Goal: Task Accomplishment & Management: Complete application form

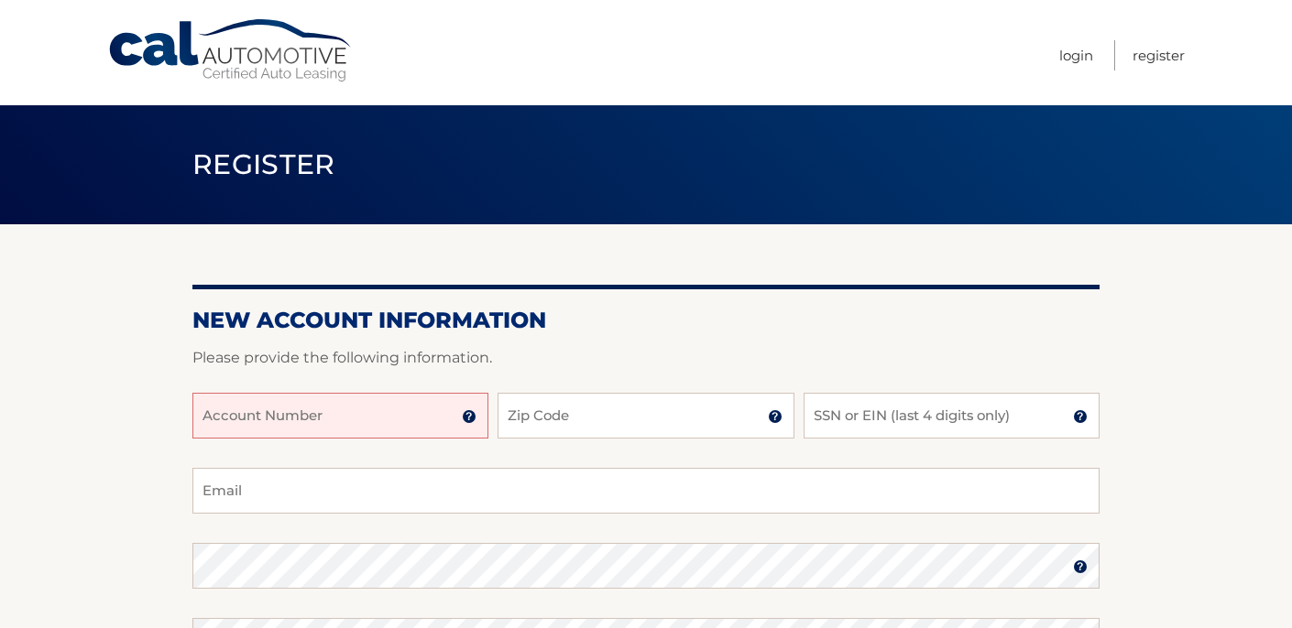
click at [245, 418] on input "Account Number" at bounding box center [340, 416] width 296 height 46
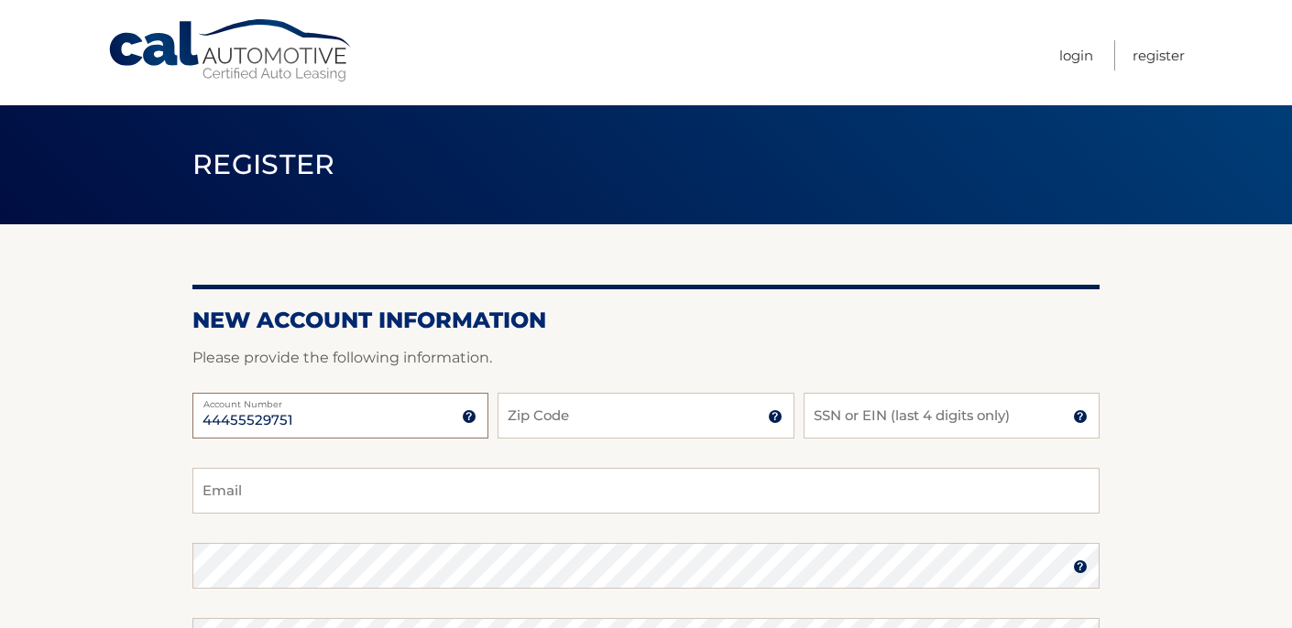
type input "44455529751"
click at [526, 424] on input "Zip Code" at bounding box center [645, 416] width 296 height 46
type input "10310"
type input "thejoeman1@gmail.com"
click at [840, 425] on input "SSN or EIN (last 4 digits only)" at bounding box center [951, 416] width 296 height 46
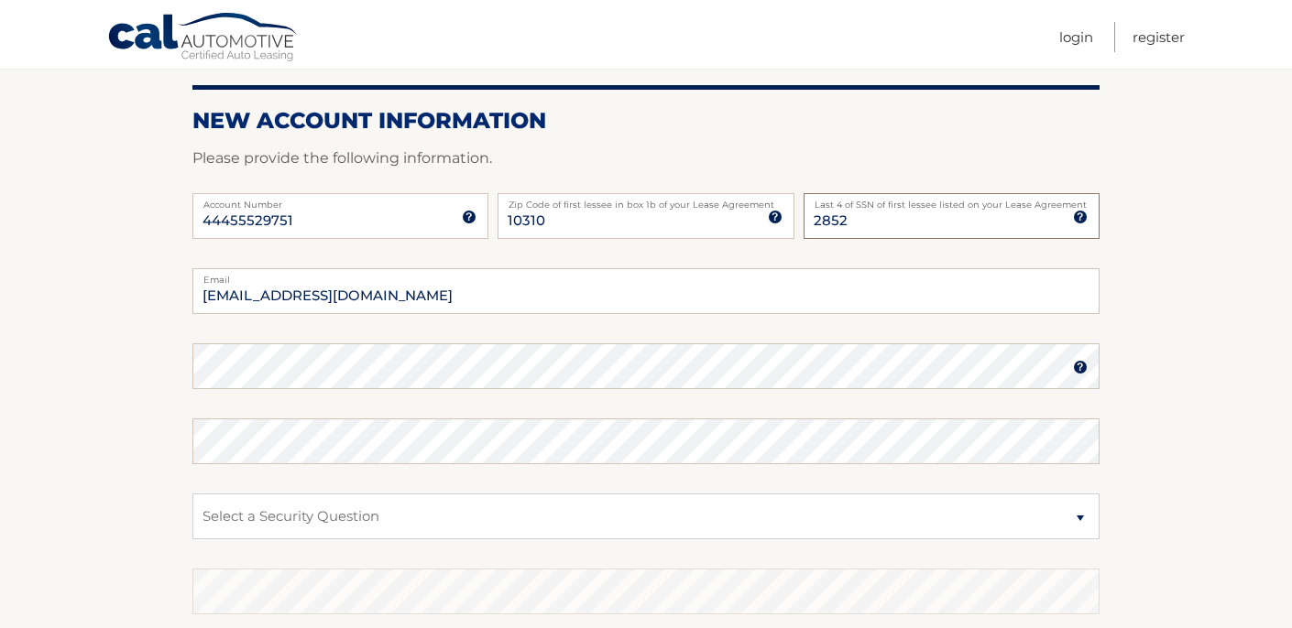
scroll to position [202, 0]
type input "2852"
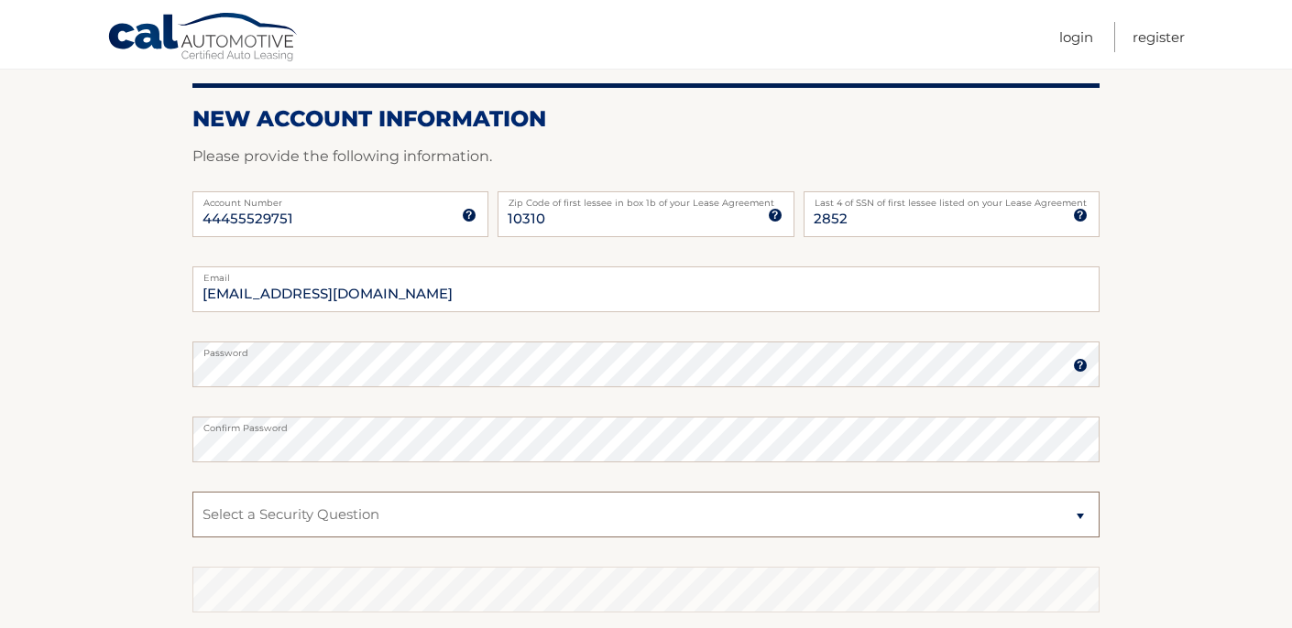
click at [1085, 516] on select "Select a Security Question What was the name of your elementary school? What is…" at bounding box center [645, 515] width 907 height 46
select select "1"
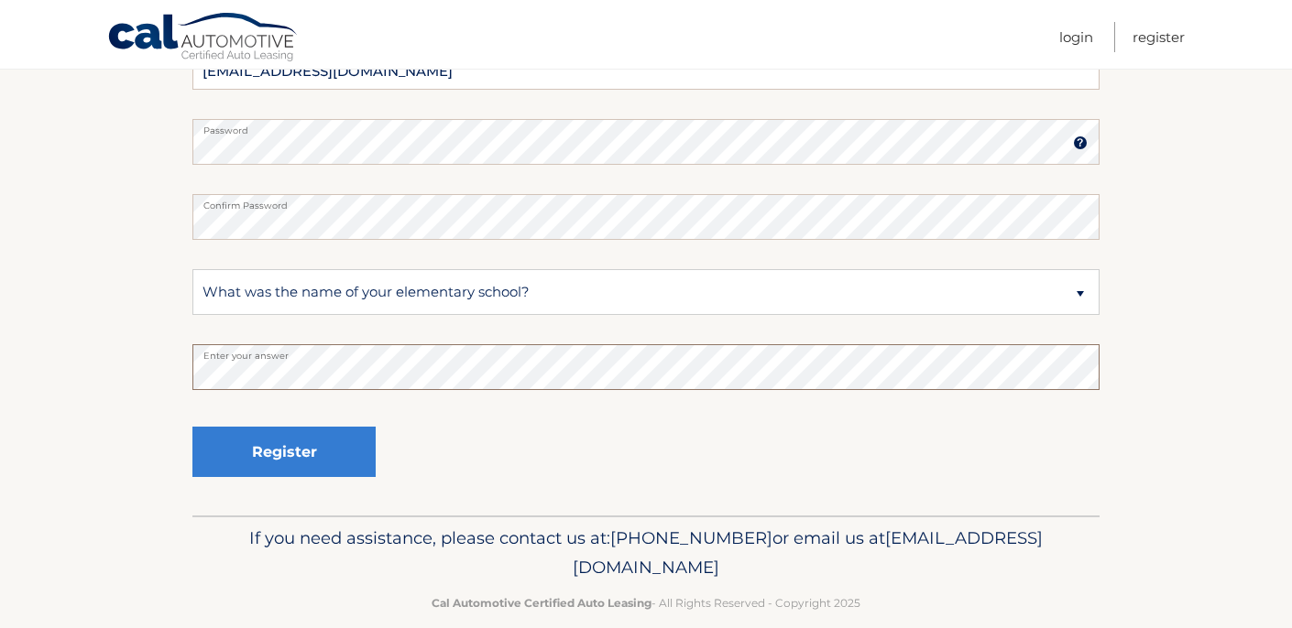
scroll to position [451, 0]
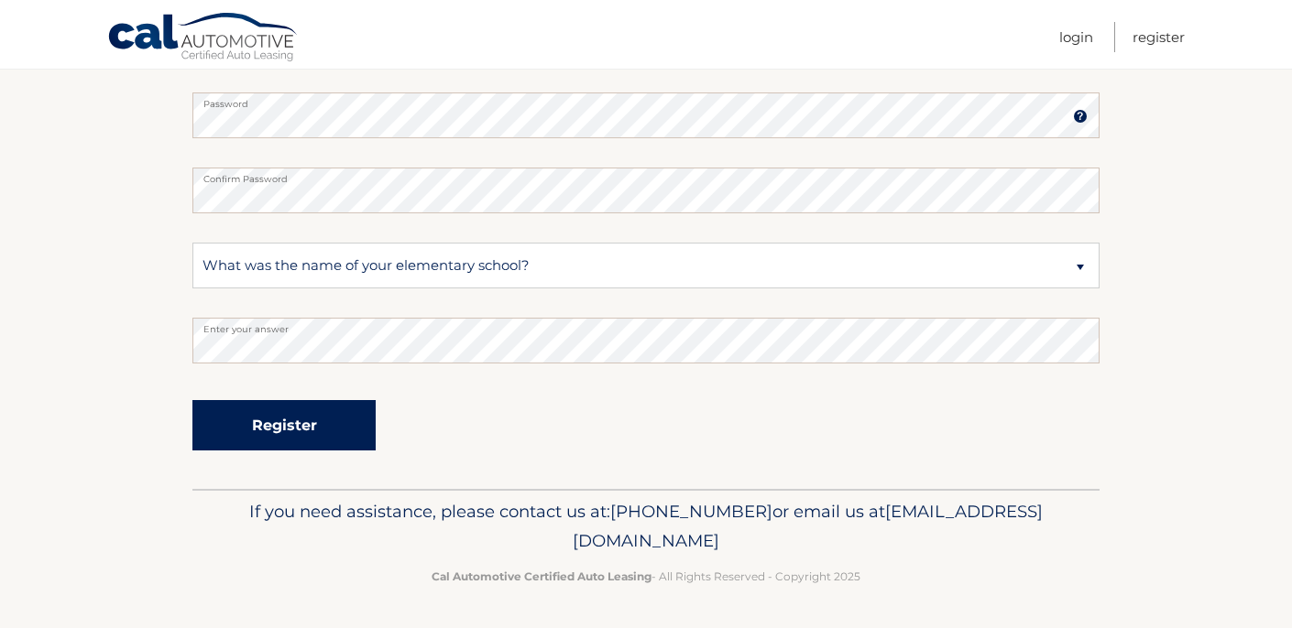
click at [314, 418] on button "Register" at bounding box center [283, 425] width 183 height 50
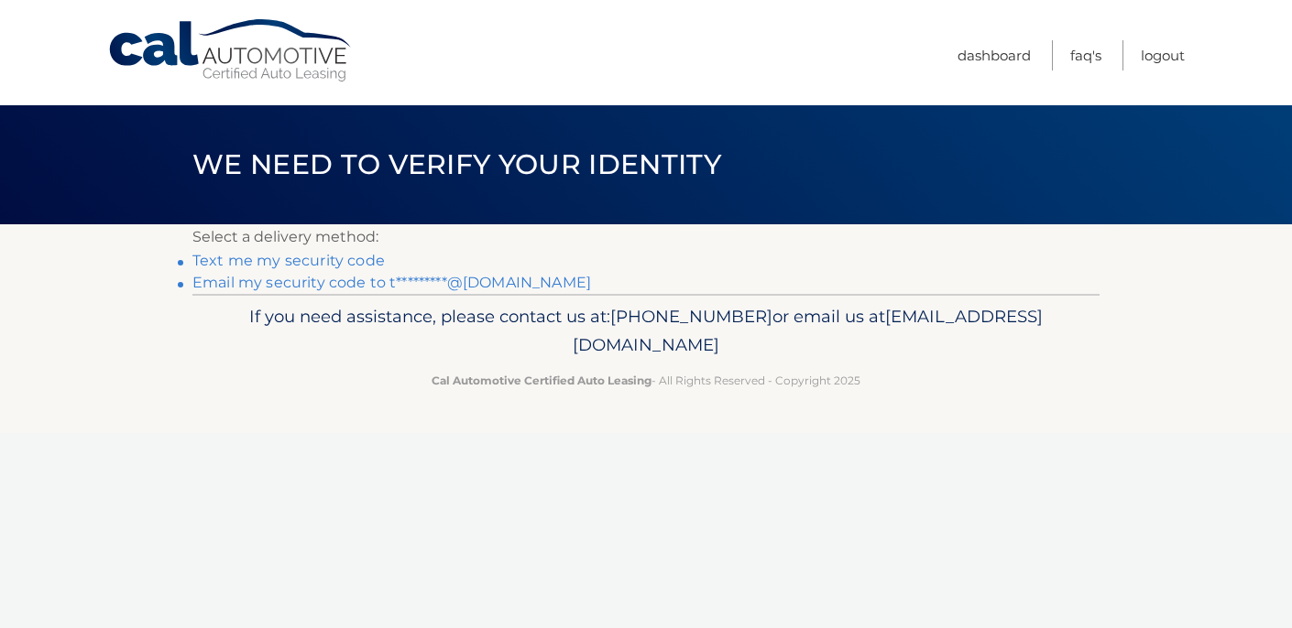
click at [296, 261] on link "Text me my security code" at bounding box center [288, 260] width 192 height 17
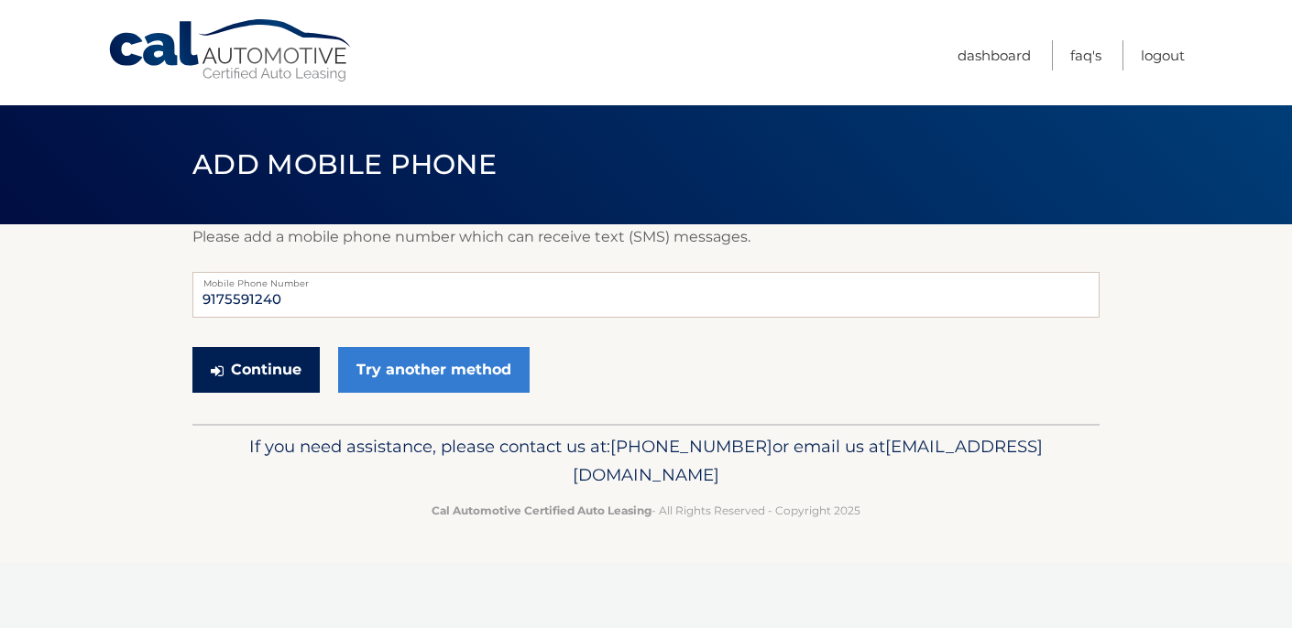
click at [256, 369] on button "Continue" at bounding box center [255, 370] width 127 height 46
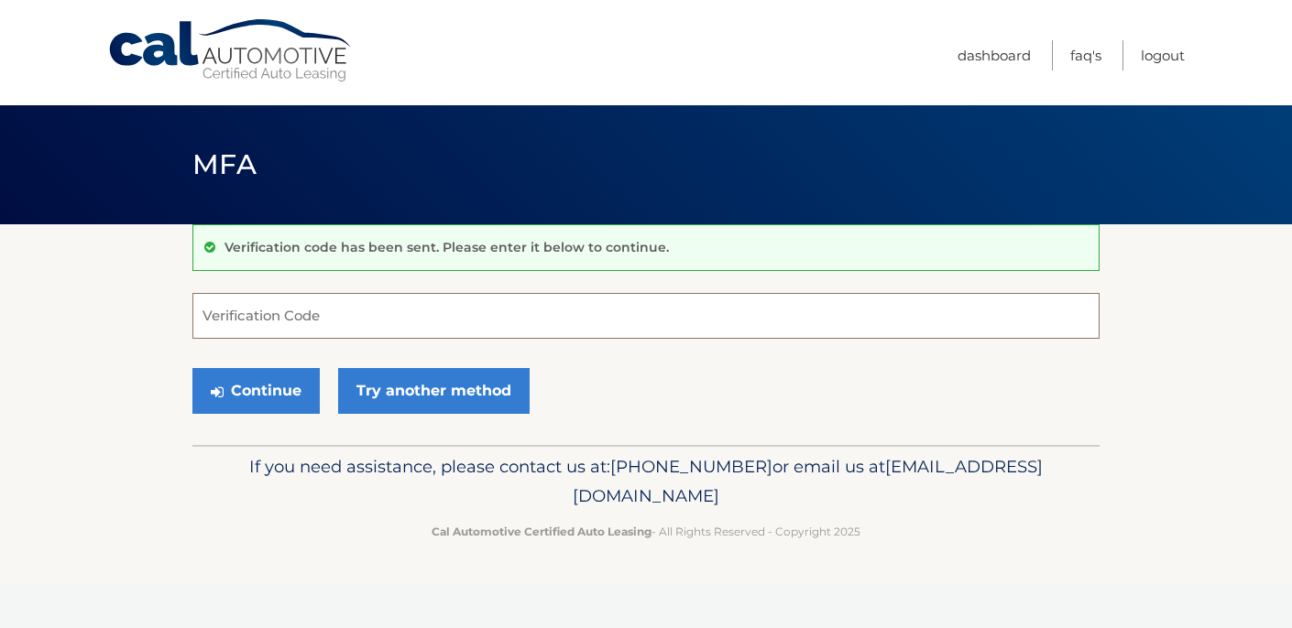
click at [264, 314] on input "Verification Code" at bounding box center [645, 316] width 907 height 46
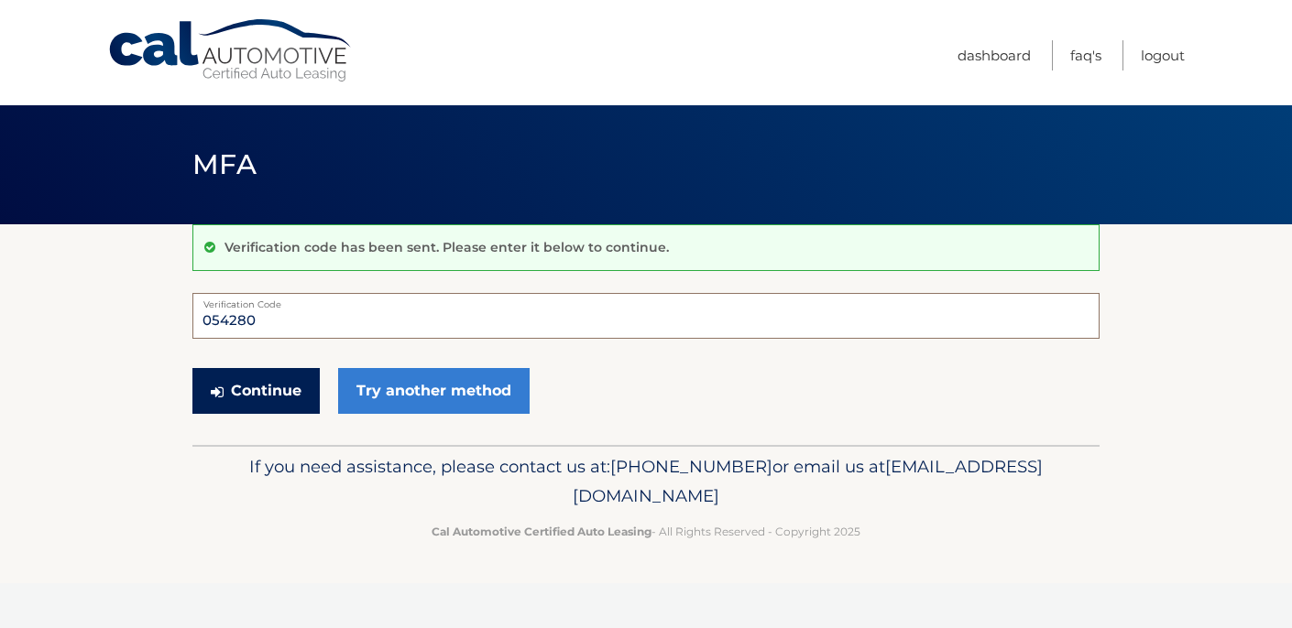
type input "054280"
click at [231, 385] on button "Continue" at bounding box center [255, 391] width 127 height 46
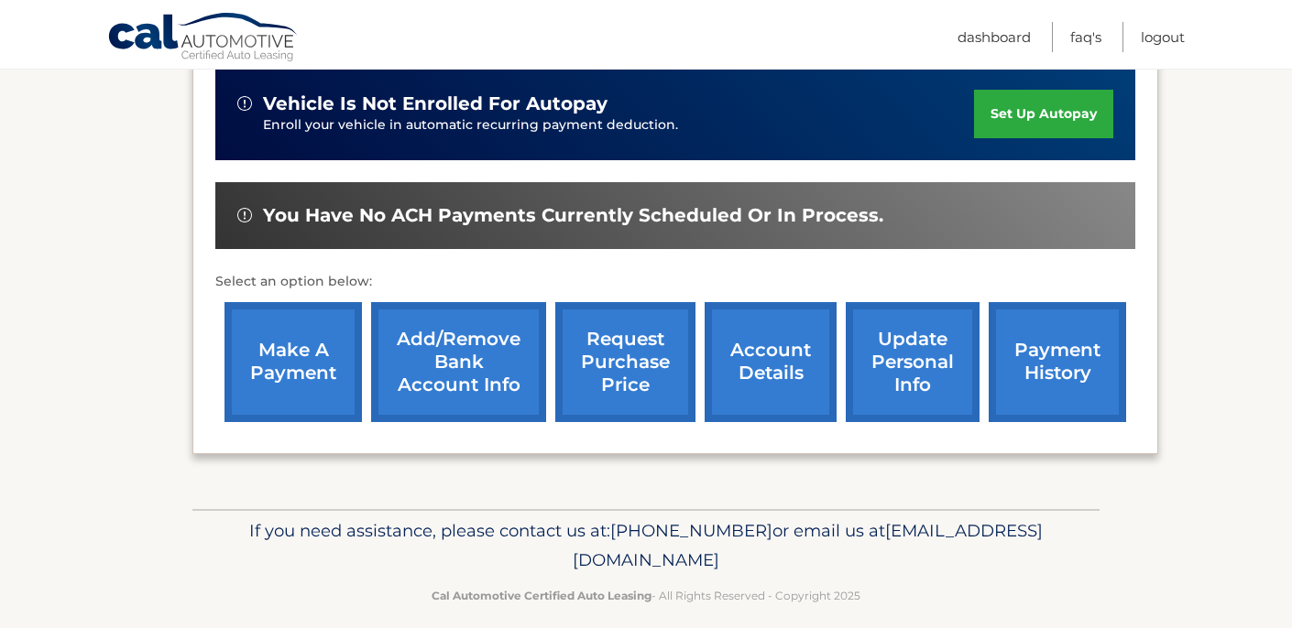
scroll to position [594, 0]
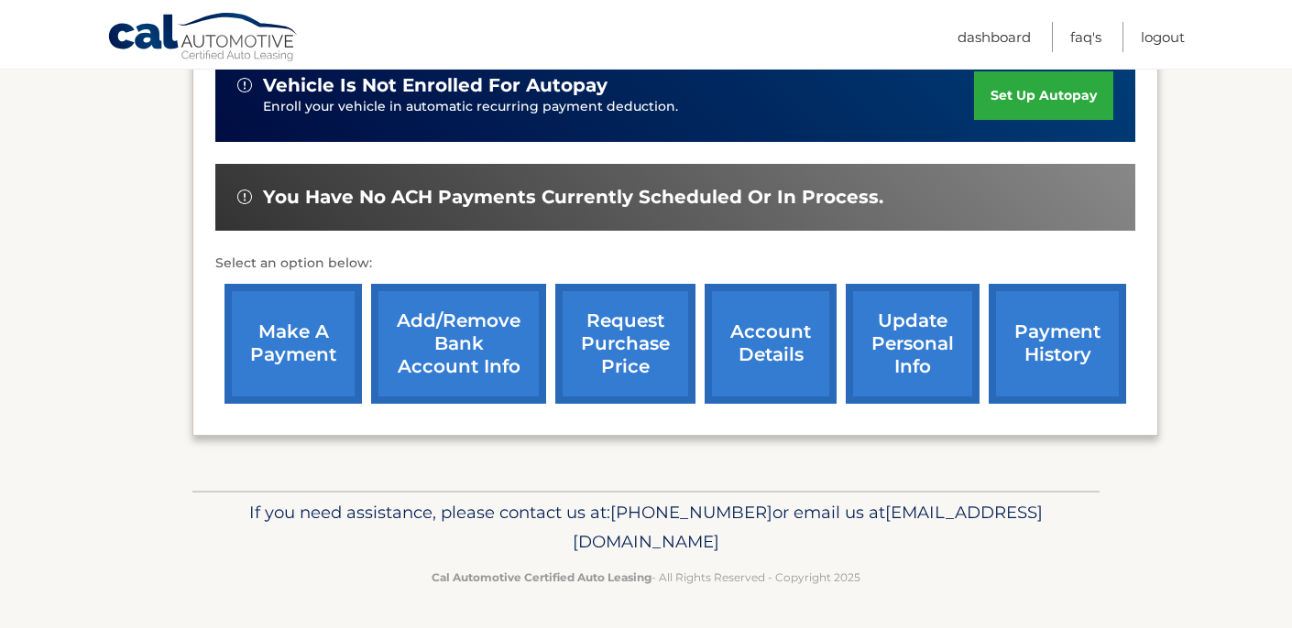
click at [635, 348] on link "request purchase price" at bounding box center [625, 344] width 140 height 120
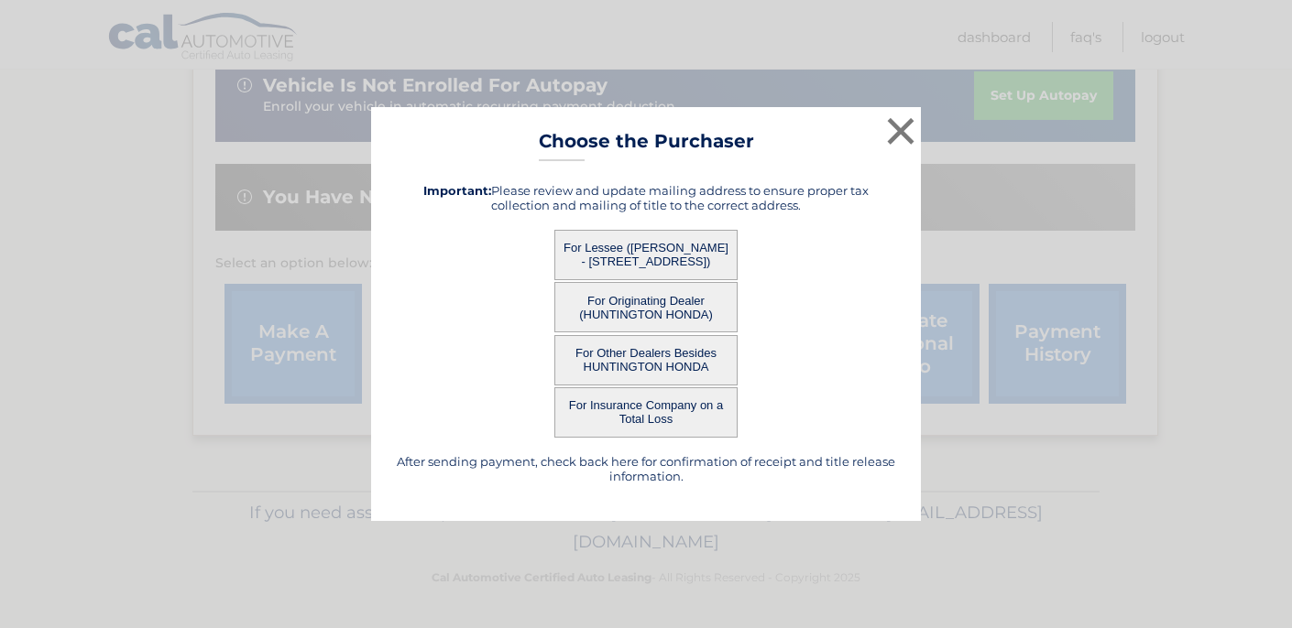
click at [662, 245] on button "For Lessee ([PERSON_NAME] - [STREET_ADDRESS])" at bounding box center [645, 255] width 183 height 50
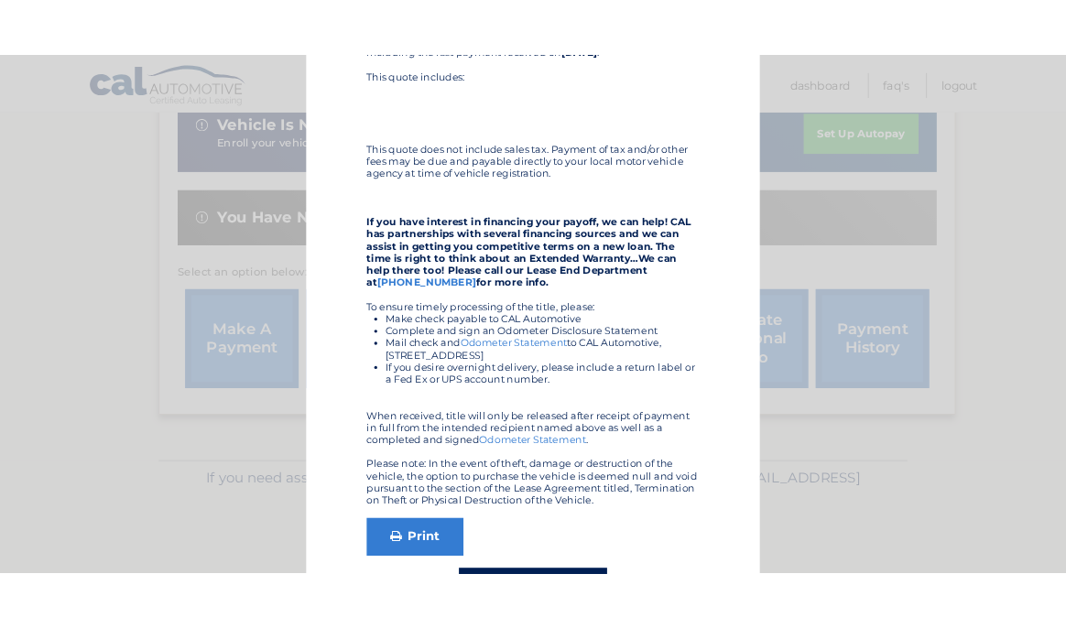
scroll to position [333, 0]
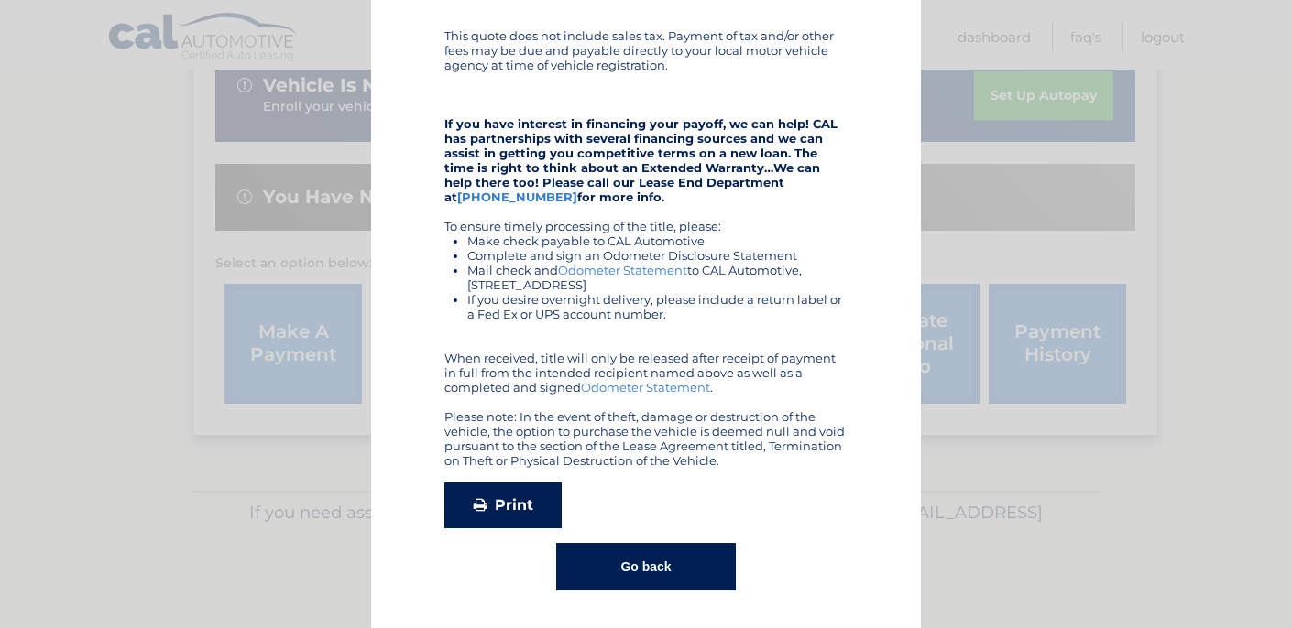
click at [493, 501] on link "Print" at bounding box center [502, 506] width 117 height 46
